Goal: Find specific page/section: Find specific page/section

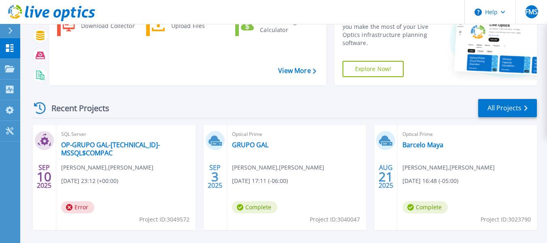
scroll to position [86, 0]
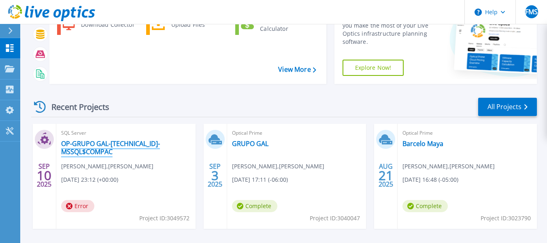
click at [93, 144] on link "OP-GRUPO GAL-[TECHNICAL_ID]-MSSQL$COMPAC" at bounding box center [126, 147] width 130 height 16
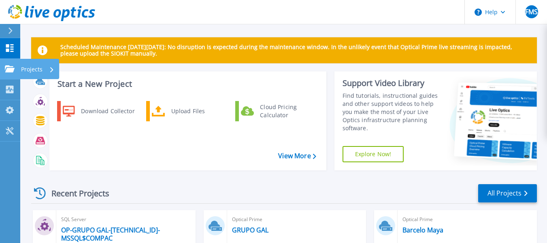
click at [30, 70] on p "Projects" at bounding box center [31, 69] width 21 height 21
click at [158, 152] on div "Download Collector Upload Files Cloud Pricing Calculator" at bounding box center [186, 132] width 271 height 67
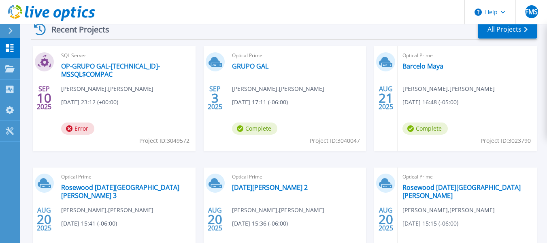
scroll to position [162, 0]
